Goal: Transaction & Acquisition: Purchase product/service

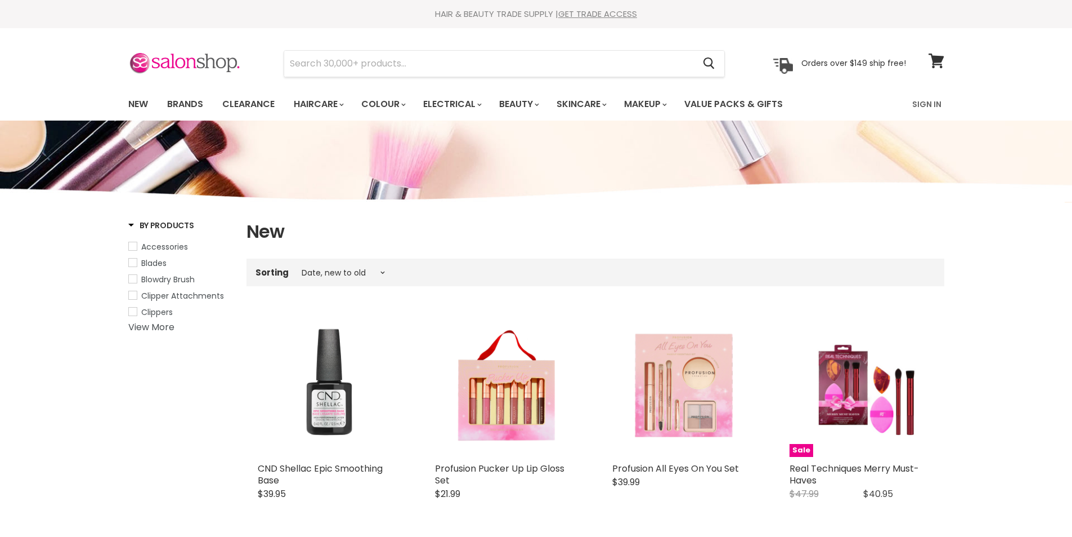
select select "created-descending"
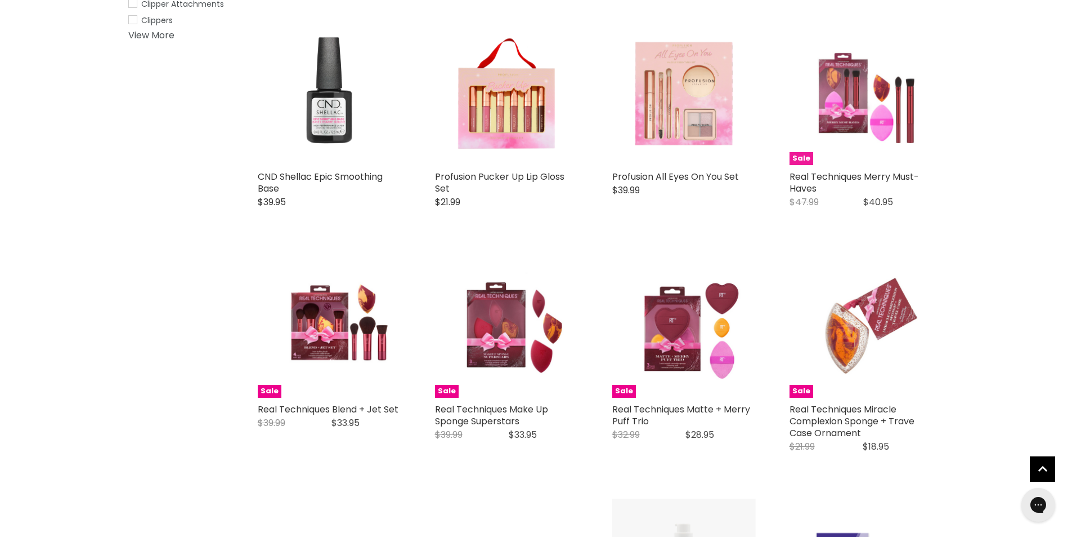
scroll to position [338, 0]
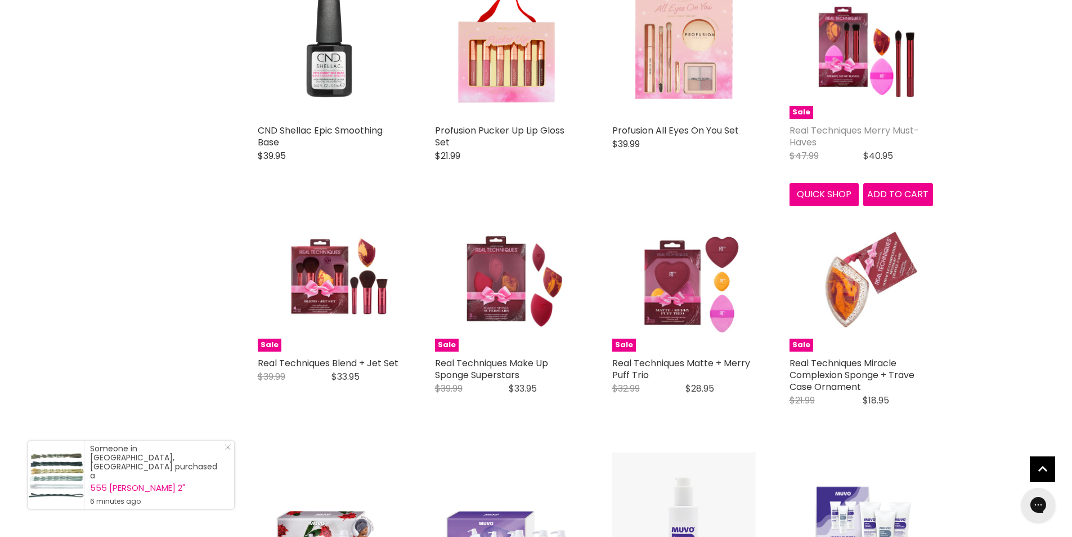
click at [825, 127] on link "Real Techniques Merry Must-Haves" at bounding box center [854, 136] width 129 height 25
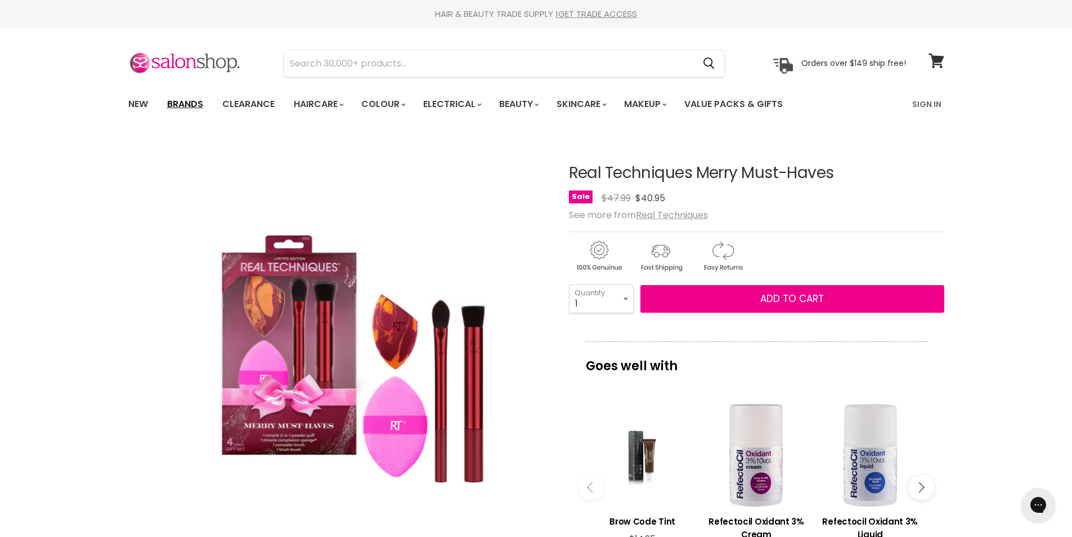
click at [178, 102] on link "Brands" at bounding box center [185, 104] width 53 height 24
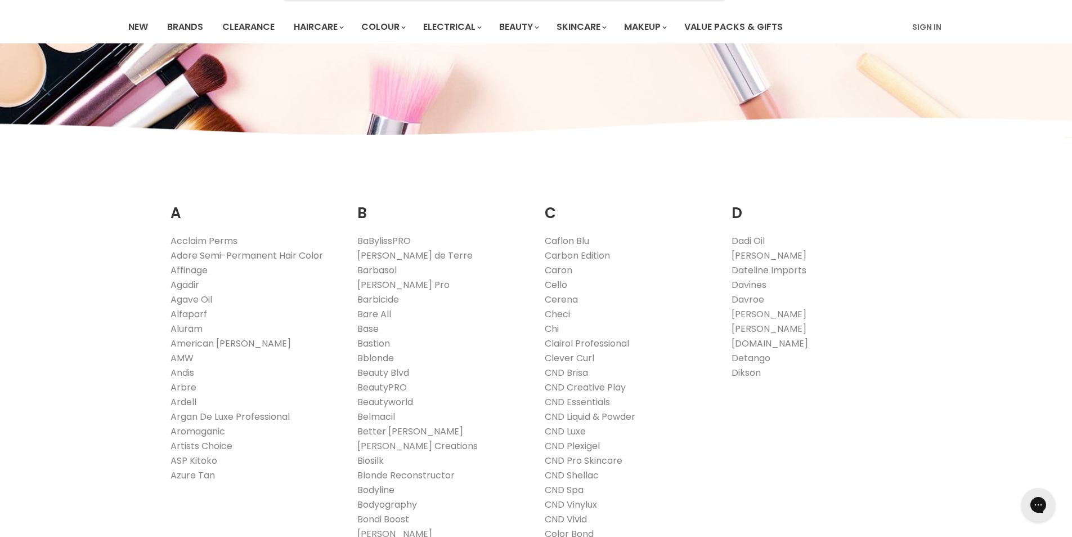
scroll to position [113, 0]
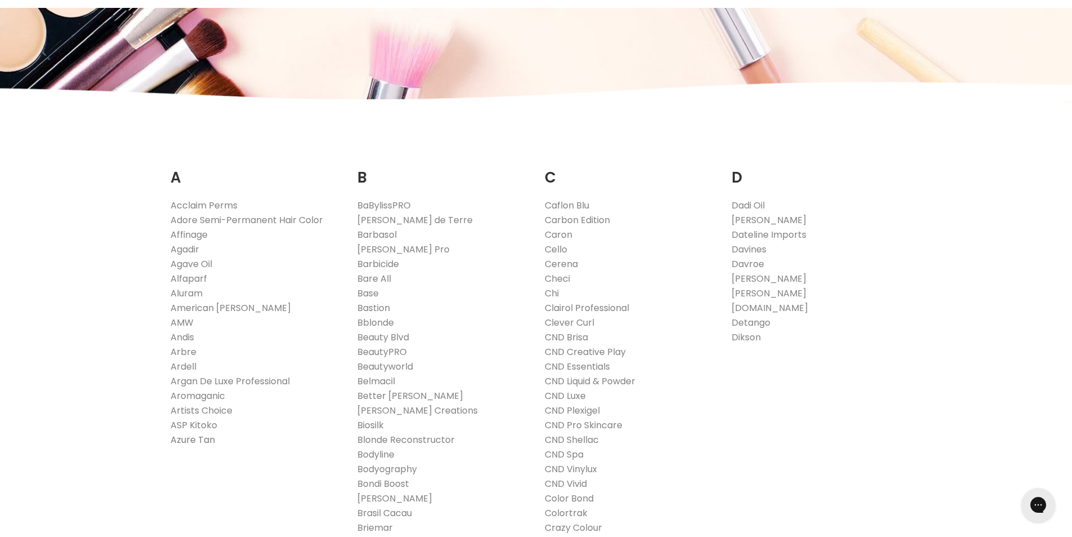
click at [204, 441] on link "Azure Tan" at bounding box center [193, 439] width 44 height 13
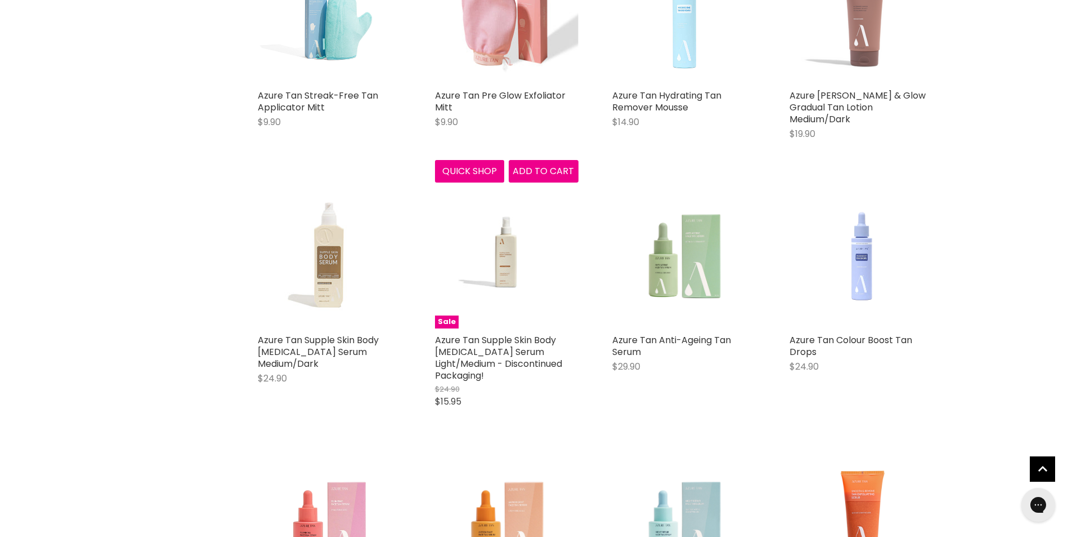
scroll to position [2139, 0]
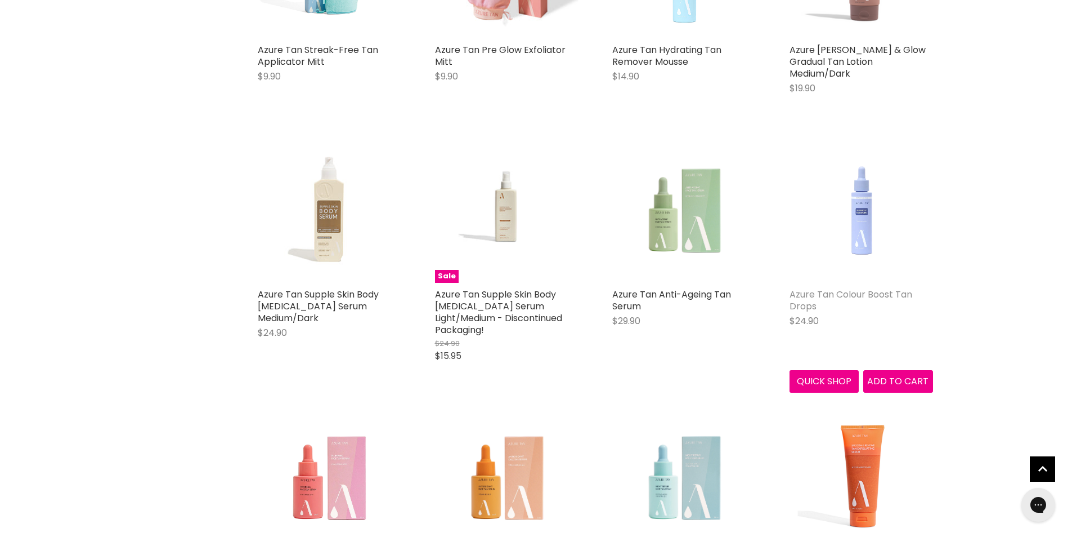
click at [824, 294] on link "Azure Tan Colour Boost Tan Drops" at bounding box center [851, 300] width 123 height 25
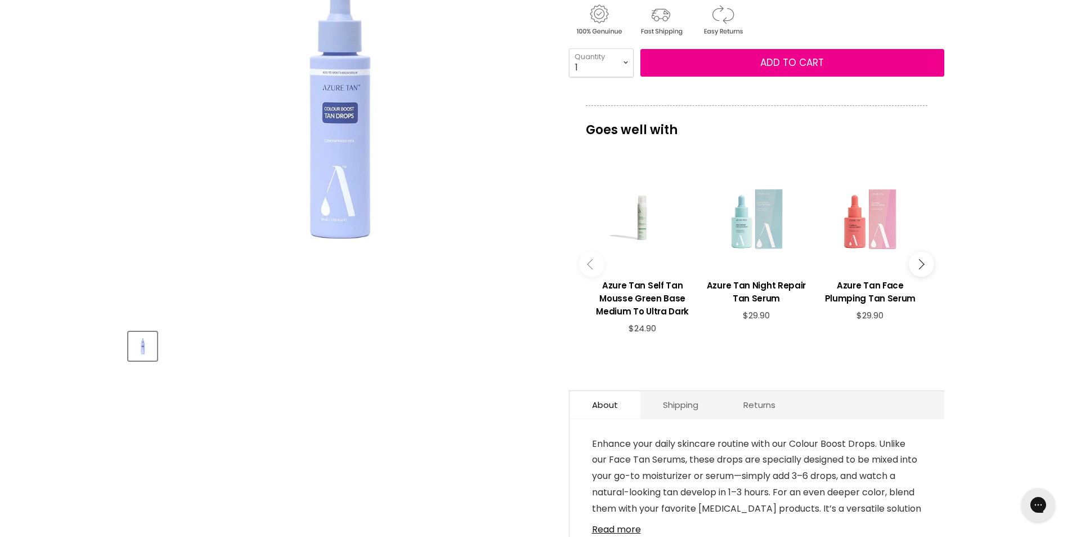
scroll to position [338, 0]
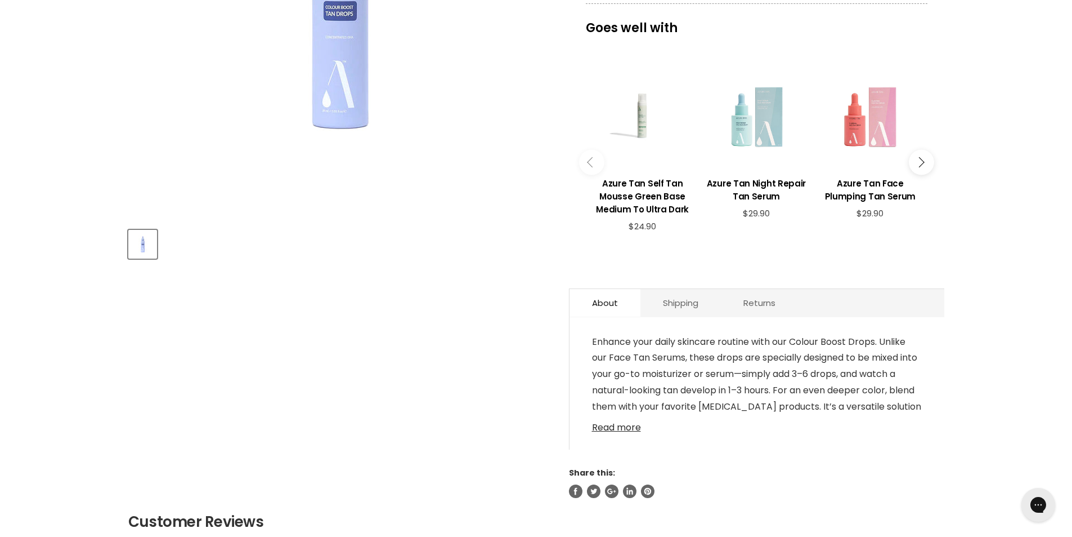
click at [620, 430] on link "Read more" at bounding box center [757, 423] width 330 height 17
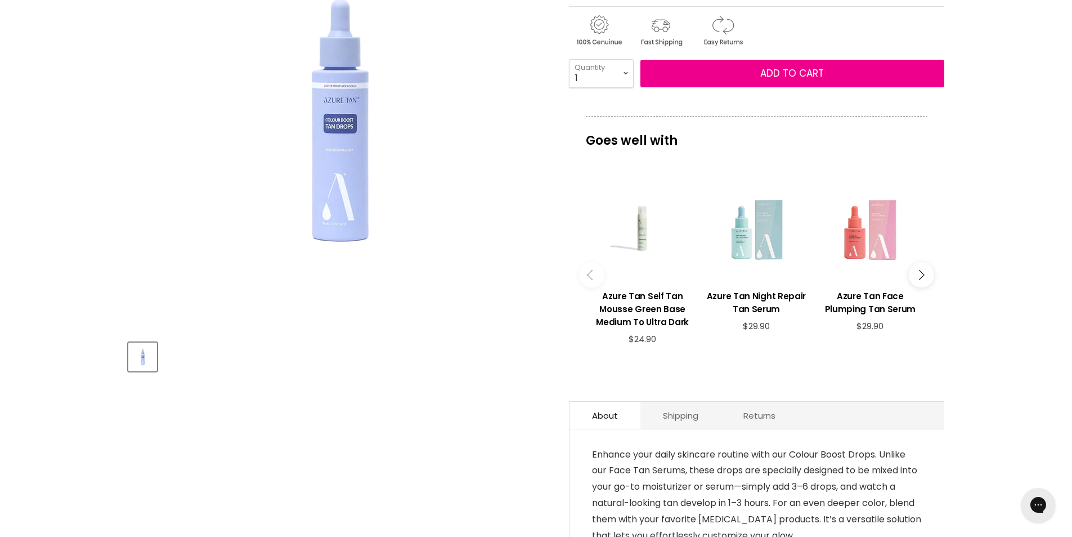
scroll to position [0, 0]
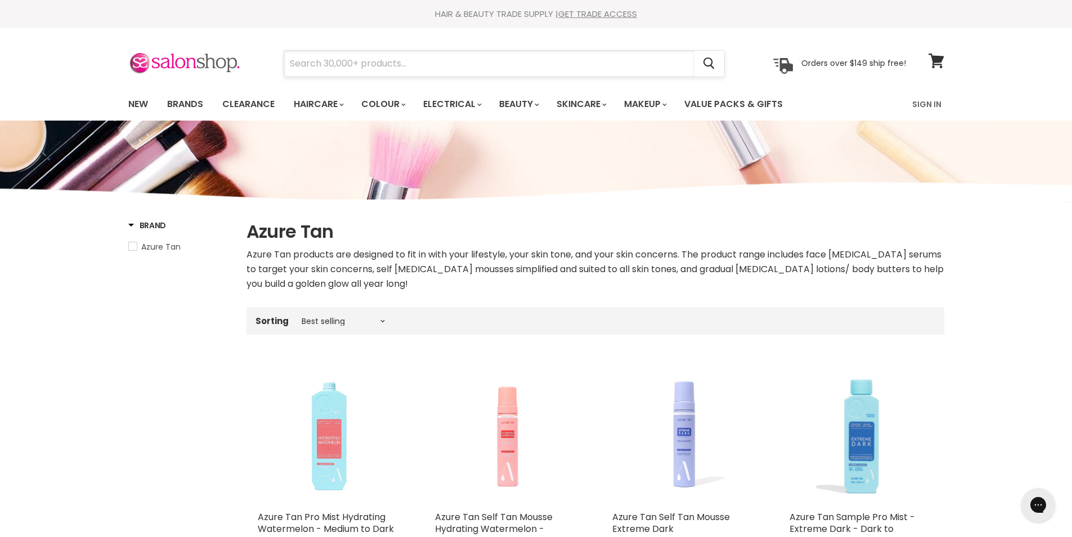
click at [372, 69] on input "Search" at bounding box center [489, 64] width 410 height 26
type input "tan"
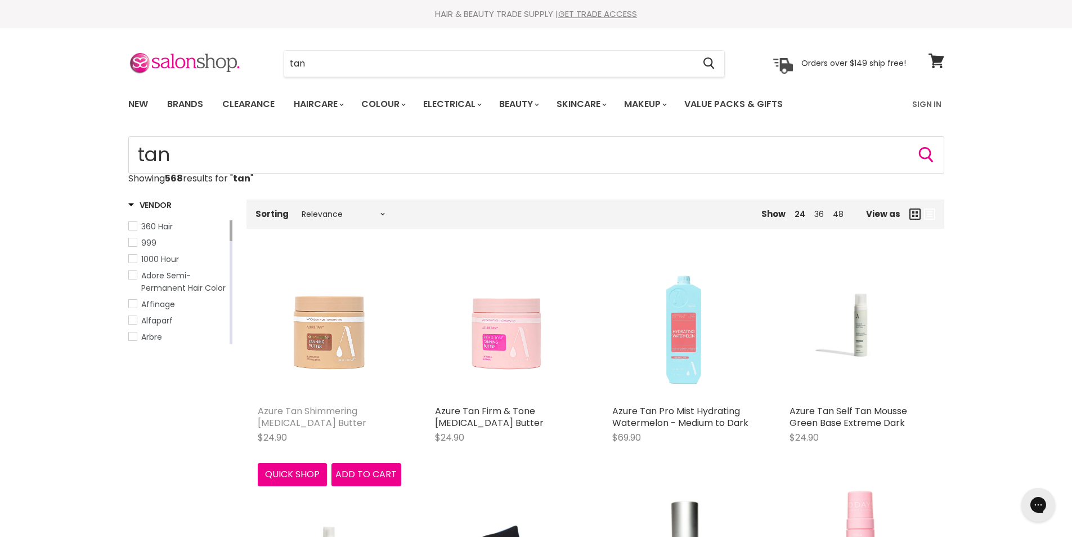
click at [283, 407] on link "Azure Tan Shimmering [MEDICAL_DATA] Butter" at bounding box center [312, 416] width 109 height 25
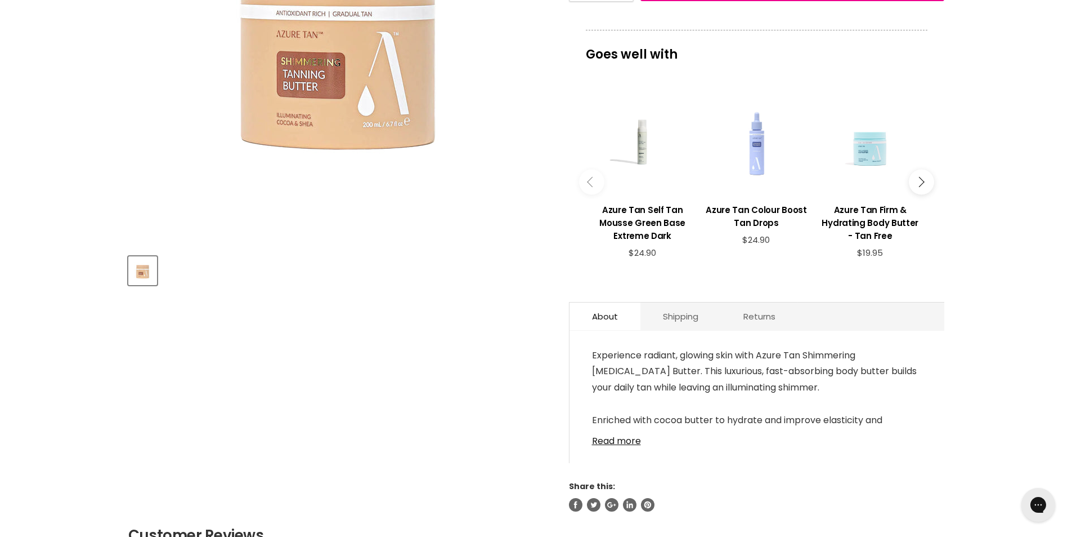
scroll to position [338, 0]
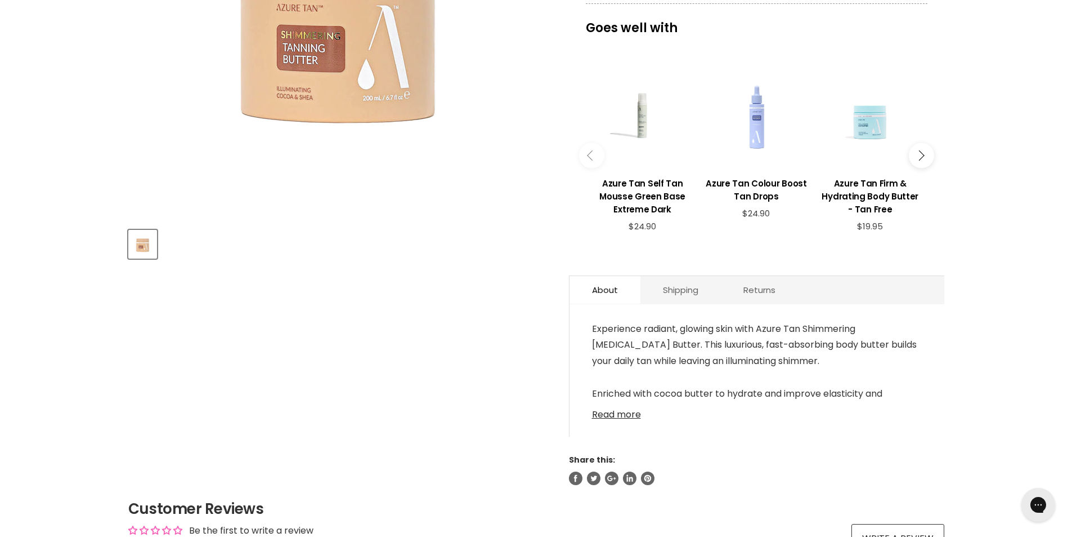
click at [624, 419] on link "Read more" at bounding box center [757, 411] width 330 height 17
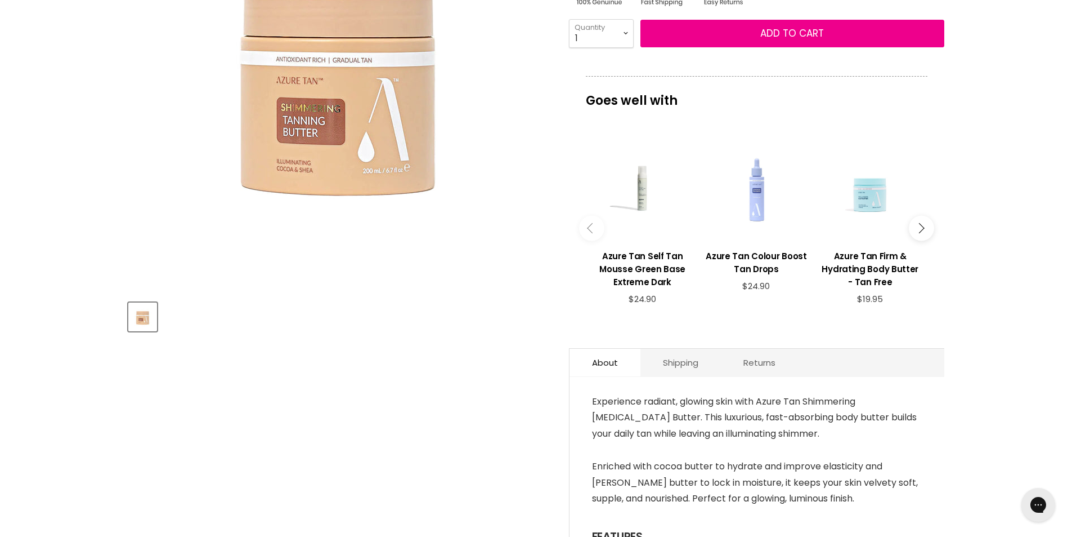
scroll to position [0, 0]
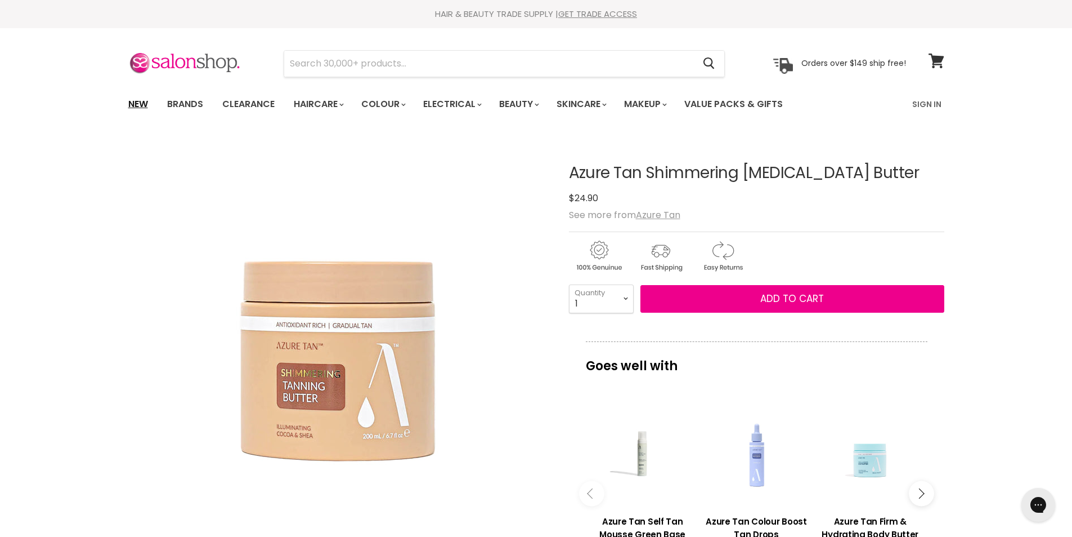
click at [139, 102] on link "New" at bounding box center [138, 104] width 37 height 24
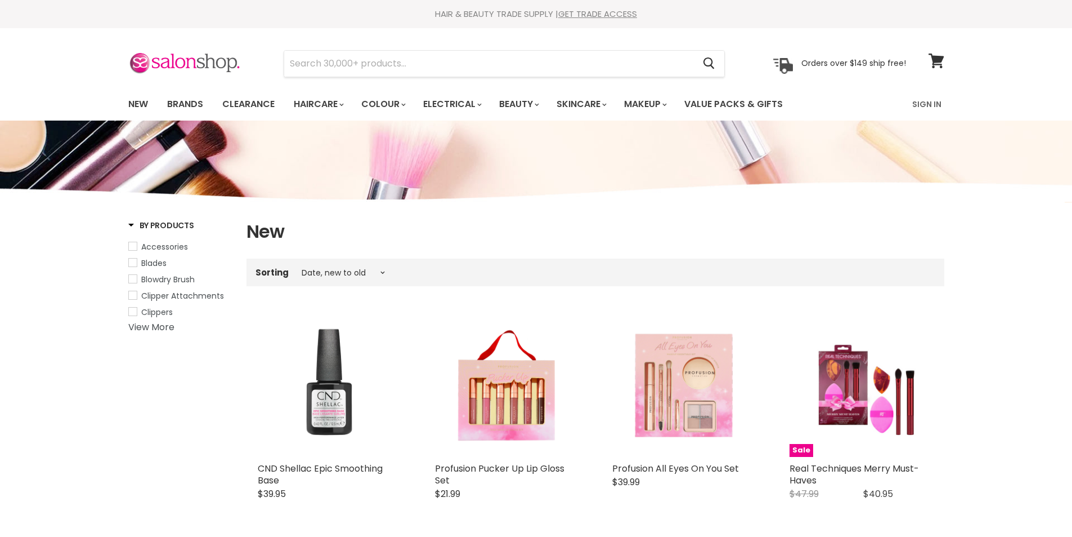
select select "created-descending"
click at [363, 57] on input "Search" at bounding box center [489, 64] width 410 height 26
type input "hi"
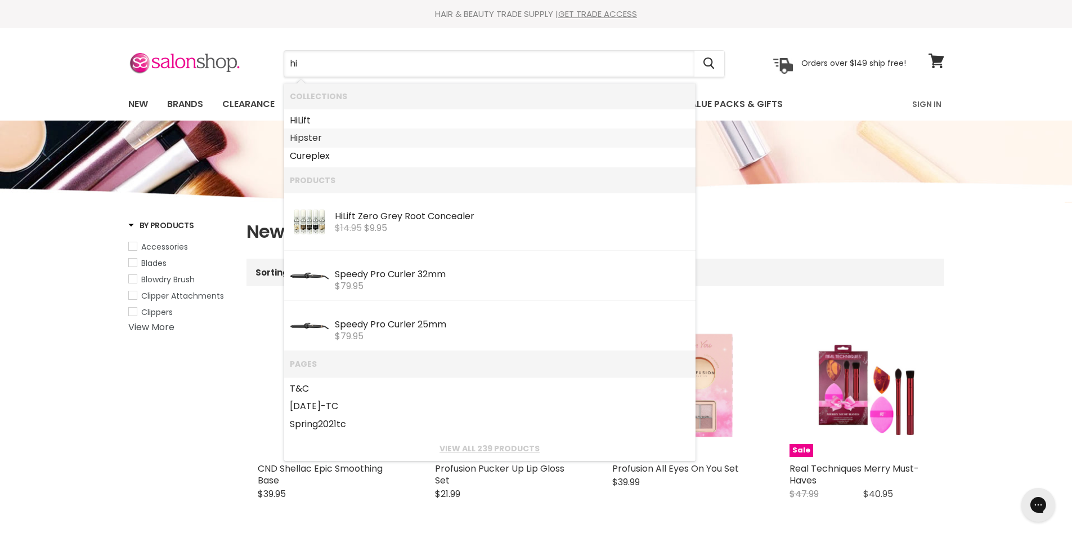
click at [298, 137] on link "Hi pster" at bounding box center [490, 138] width 400 height 18
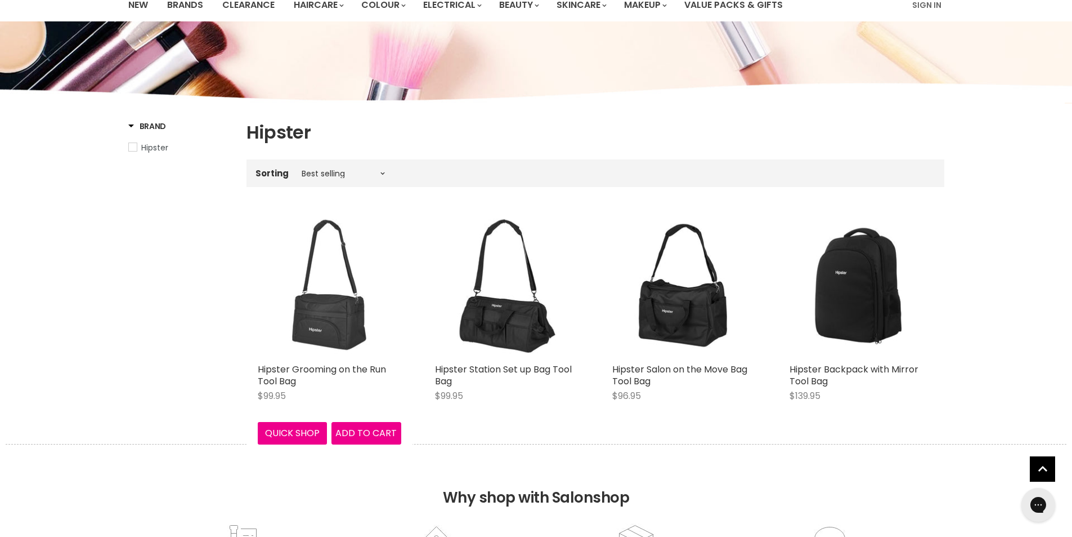
scroll to position [113, 0]
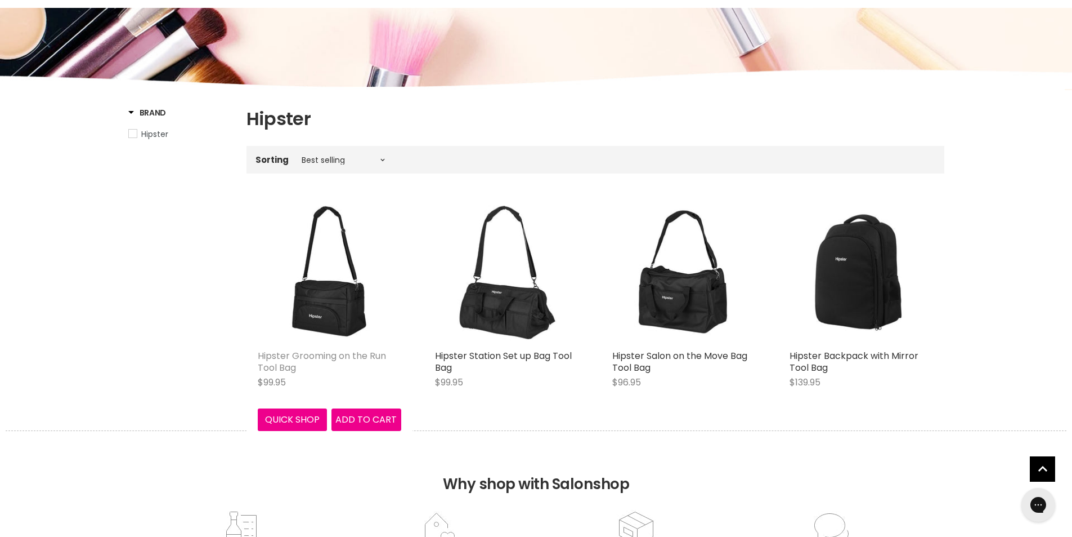
click at [310, 356] on link "Hipster Grooming on the Run Tool Bag" at bounding box center [322, 361] width 128 height 25
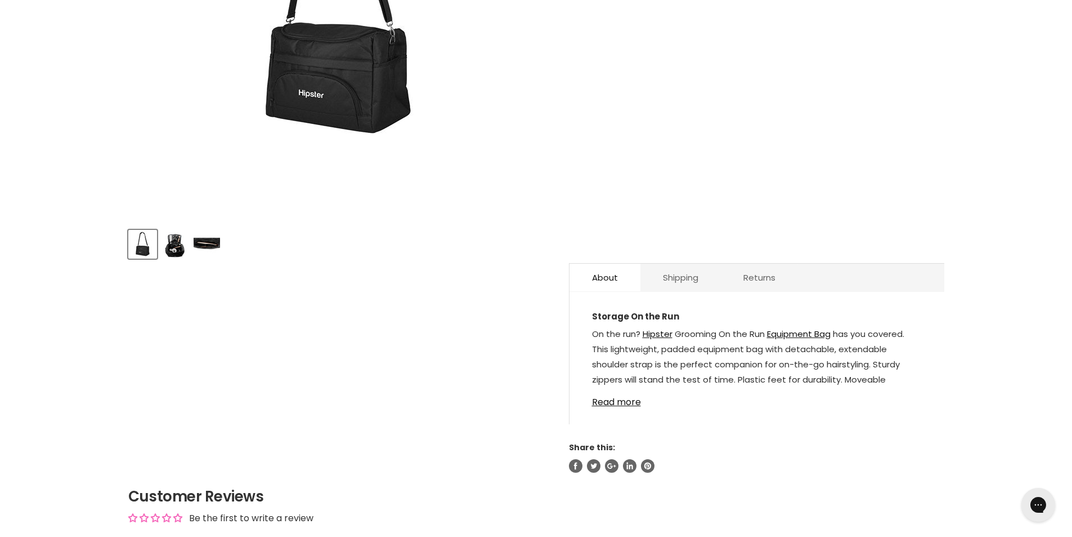
click at [177, 245] on img "Product thumbnails" at bounding box center [175, 244] width 26 height 26
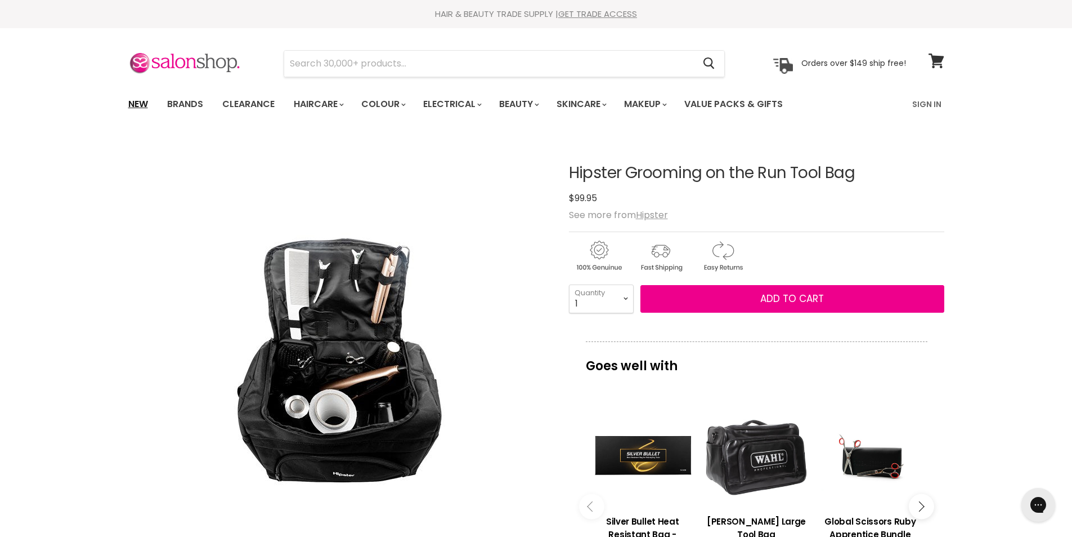
click at [146, 102] on link "New" at bounding box center [138, 104] width 37 height 24
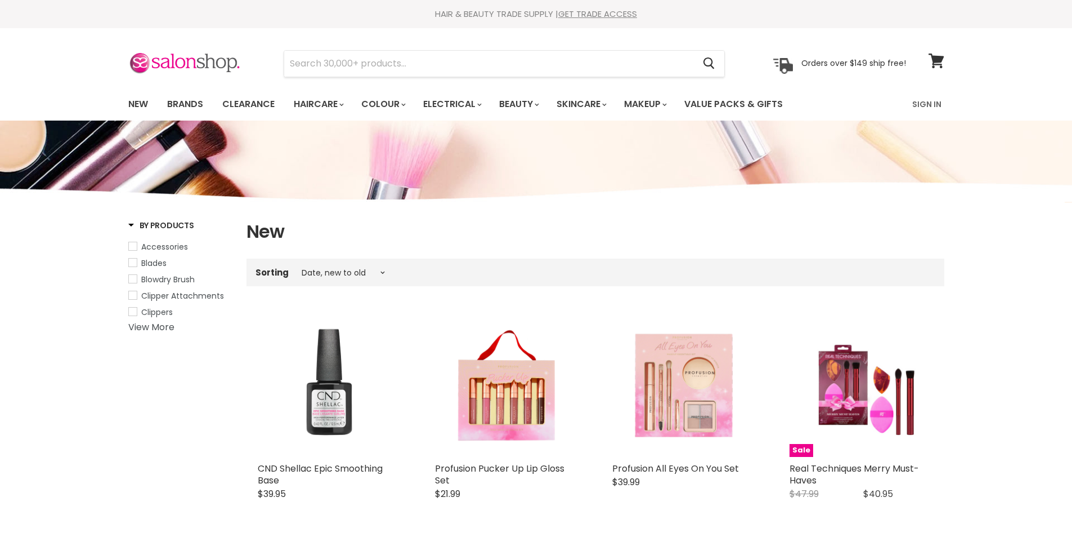
select select "created-descending"
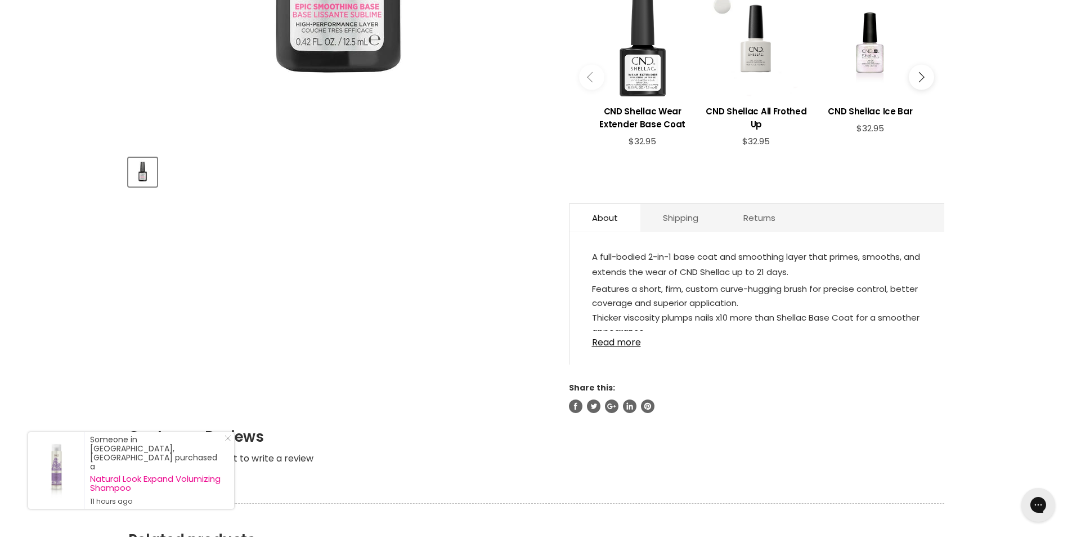
scroll to position [450, 0]
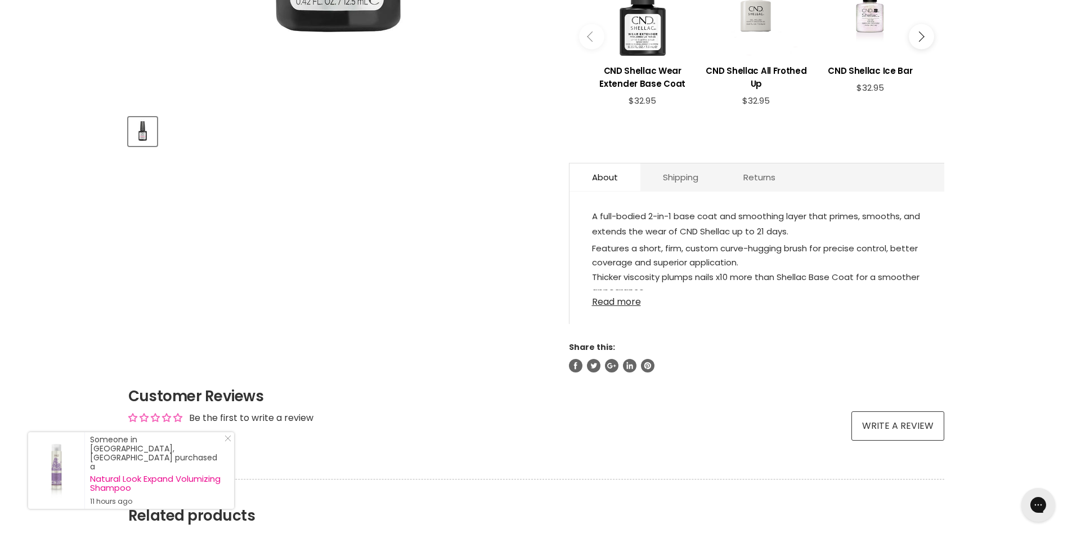
click at [605, 300] on link "Read more" at bounding box center [757, 298] width 330 height 17
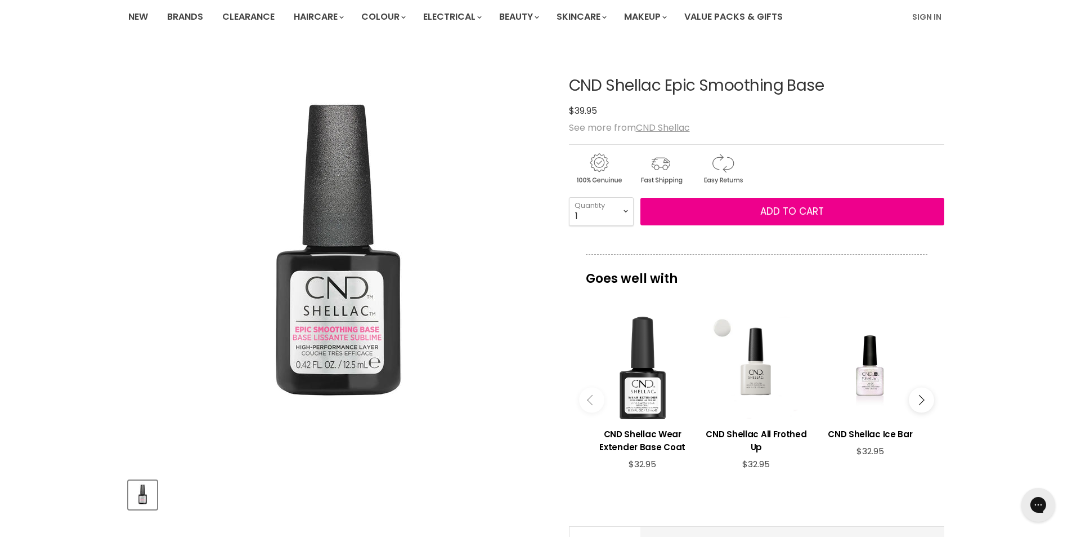
scroll to position [0, 0]
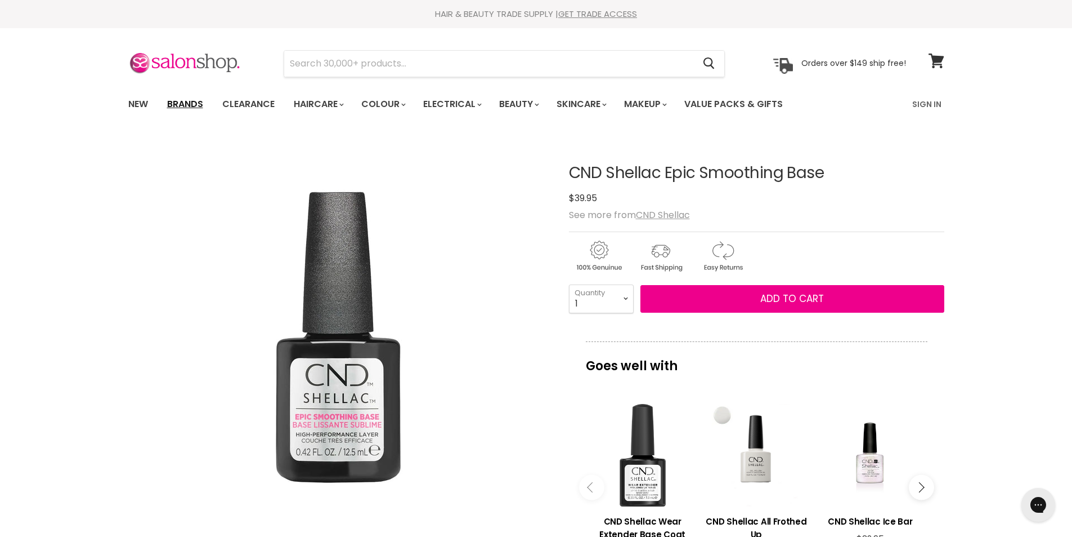
click at [180, 99] on link "Brands" at bounding box center [185, 104] width 53 height 24
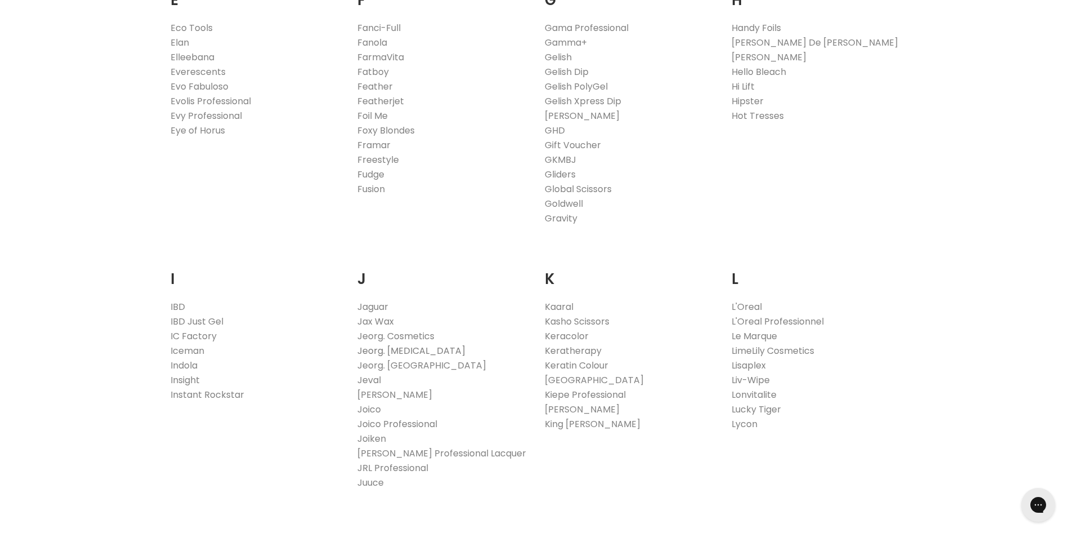
click at [391, 354] on link "Jeorg. [MEDICAL_DATA]" at bounding box center [411, 350] width 108 height 13
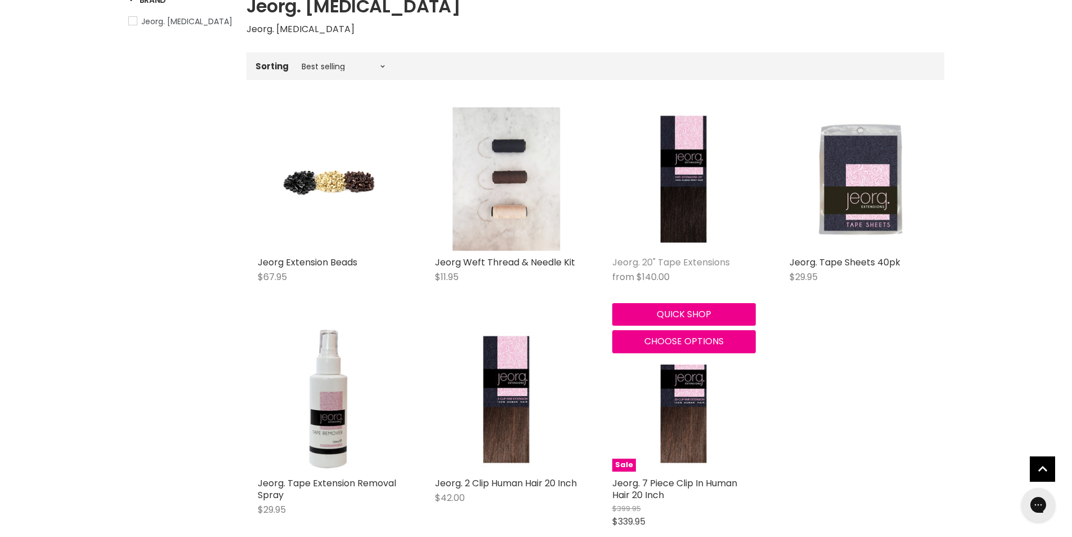
click at [663, 262] on link "Jeorg. 20" Tape Extensions" at bounding box center [672, 262] width 118 height 13
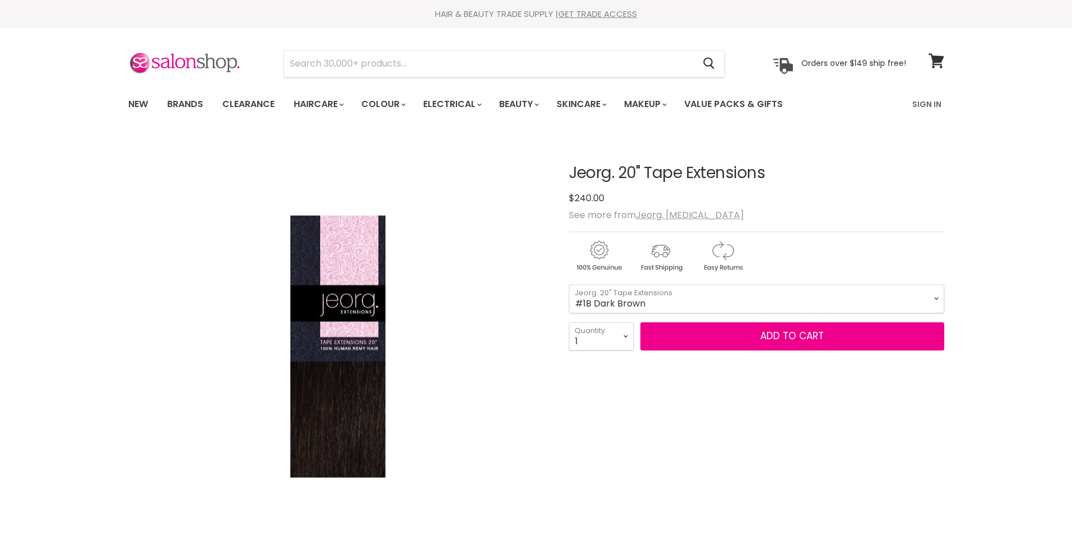
click at [625, 295] on select "#1B Dark Brown #2 Chocolate Brown #6 Light Brown #6/613 Light Brown/Blonde Ombr…" at bounding box center [757, 298] width 376 height 28
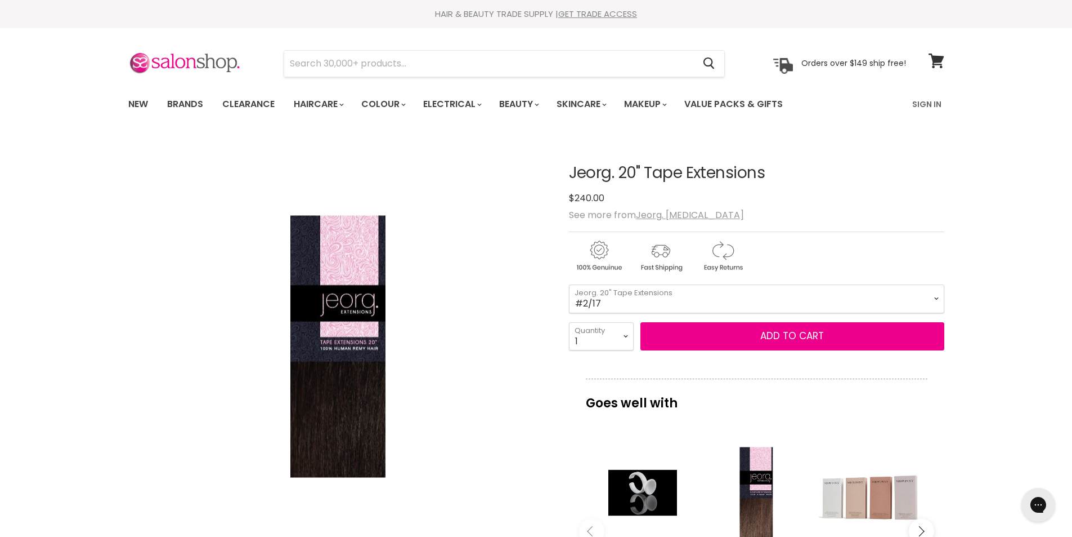
click at [569, 284] on select "#1B Dark Brown #2 Chocolate Brown #6 Light Brown #6/613 Light Brown/Blonde Ombr…" at bounding box center [757, 298] width 376 height 28
click at [615, 295] on select "#1B Dark Brown #2 Chocolate Brown #6 Light Brown #6/613 Light Brown/Blonde Ombr…" at bounding box center [757, 298] width 376 height 28
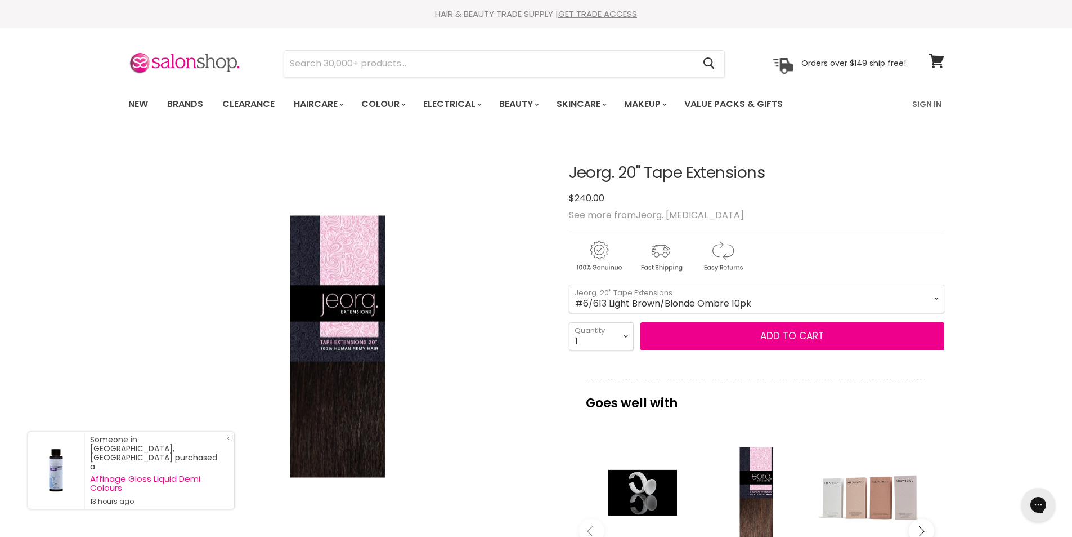
click at [569, 284] on select "#1B Dark Brown #2 Chocolate Brown #6 Light Brown #6/613 Light Brown/Blonde Ombr…" at bounding box center [757, 298] width 376 height 28
select select "#6/613 Light Brown/Blonde Ombre 10pk"
click at [494, 430] on div "Click or scroll to zoom Tap or pinch to zoom" at bounding box center [338, 346] width 421 height 421
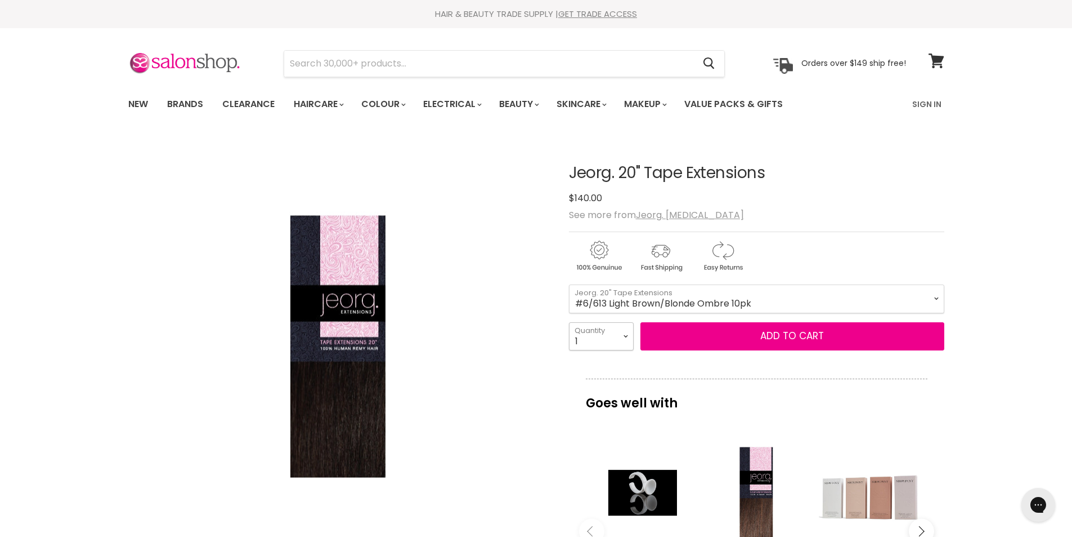
click at [628, 338] on select "1 2 3 4 5 6 7 8 9 10+" at bounding box center [601, 336] width 65 height 28
select select "10+"
click at [569, 322] on select "1 2 3 4 5 6 7 8 9 10+" at bounding box center [601, 336] width 65 height 28
type input "10"
click at [525, 336] on div "Click or scroll to zoom Tap or pinch to zoom" at bounding box center [338, 346] width 421 height 421
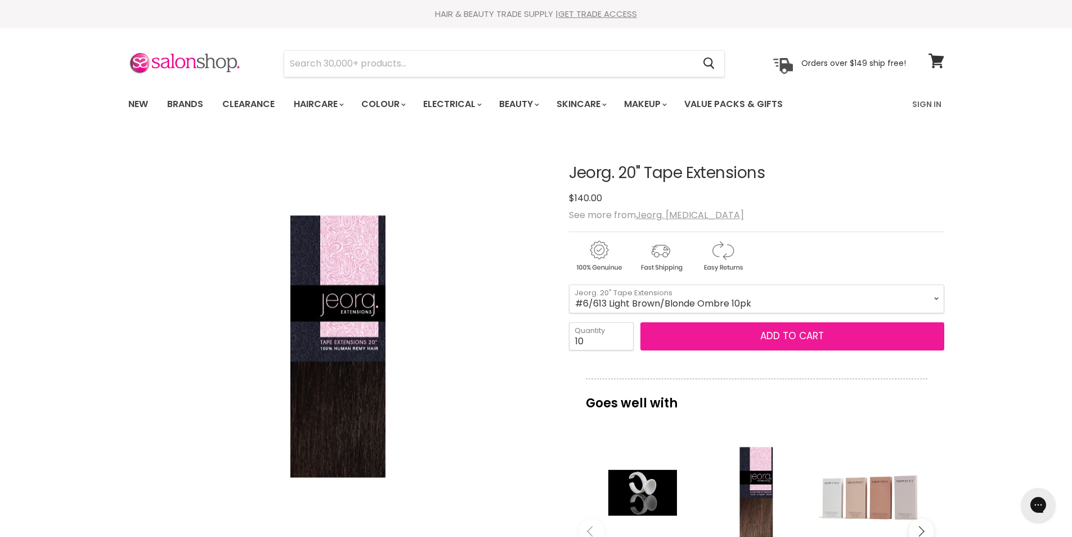
click at [711, 333] on button "Add to cart" at bounding box center [793, 336] width 304 height 28
click at [800, 345] on button "Add to cart" at bounding box center [793, 336] width 304 height 28
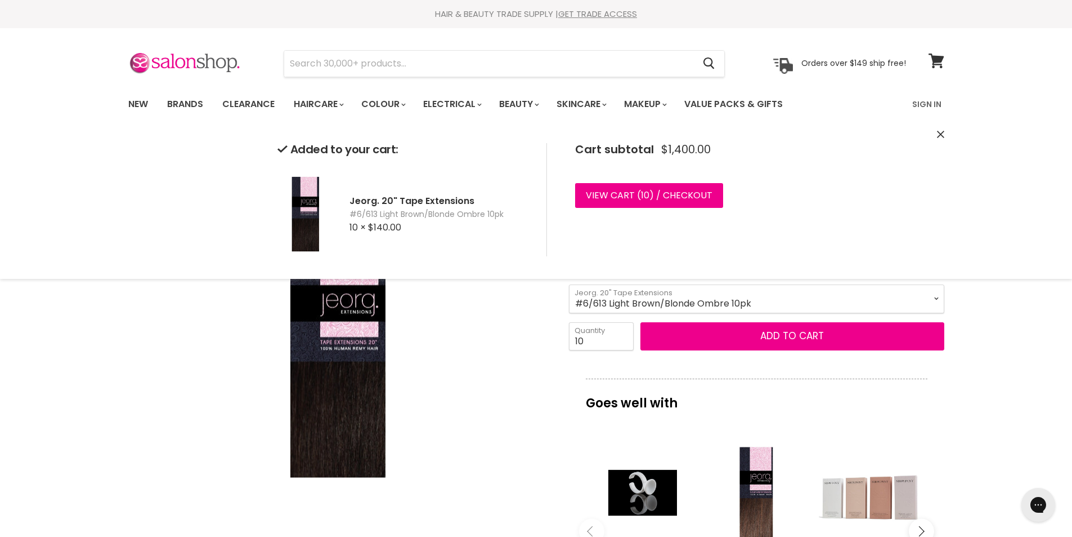
click at [938, 132] on icon "Close" at bounding box center [940, 134] width 7 height 7
